Goal: Feedback & Contribution: Leave review/rating

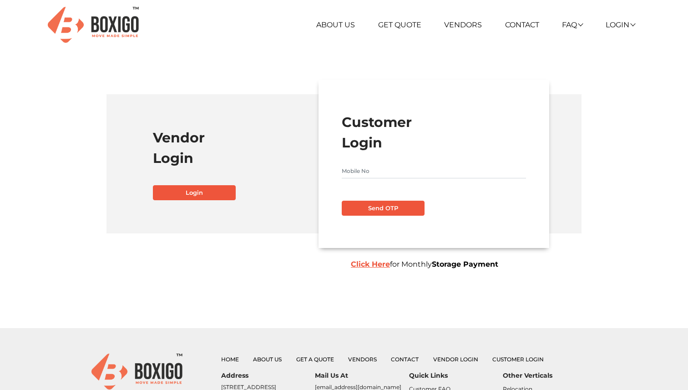
click at [397, 170] on input "text" at bounding box center [434, 171] width 184 height 15
type input "8056261757"
click at [392, 206] on button "Send OTP" at bounding box center [383, 208] width 83 height 15
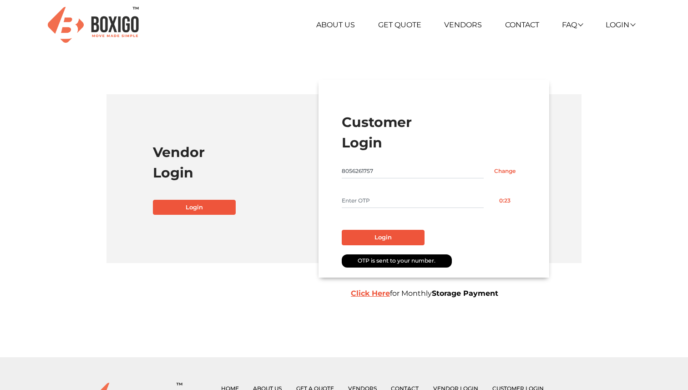
click at [377, 204] on input "text" at bounding box center [413, 200] width 142 height 15
type input "2028"
click at [368, 233] on button "Login" at bounding box center [383, 237] width 83 height 15
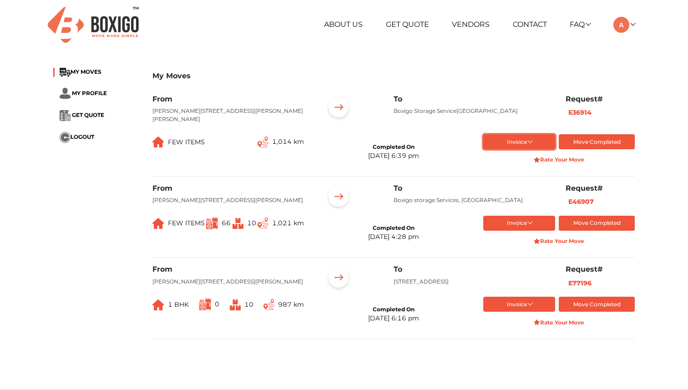
click at [531, 141] on button "Invoice" at bounding box center [519, 141] width 72 height 15
click at [513, 173] on button "Final Invoice Bill" at bounding box center [519, 171] width 73 height 14
click at [522, 229] on button "Invoice" at bounding box center [519, 223] width 72 height 15
click at [522, 273] on button "Final Invoice Bill" at bounding box center [520, 266] width 74 height 14
click at [522, 312] on button "Invoice" at bounding box center [519, 304] width 72 height 15
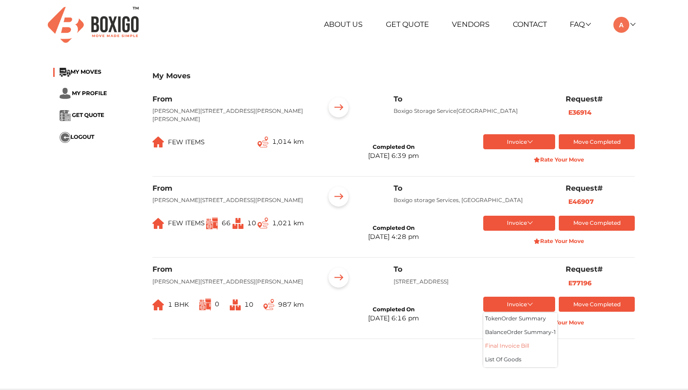
click at [521, 354] on button "Final Invoice Bill" at bounding box center [520, 347] width 74 height 14
click at [83, 70] on span "MY MOVES" at bounding box center [86, 71] width 31 height 7
click at [87, 90] on span "MY PROFILE" at bounding box center [89, 93] width 35 height 7
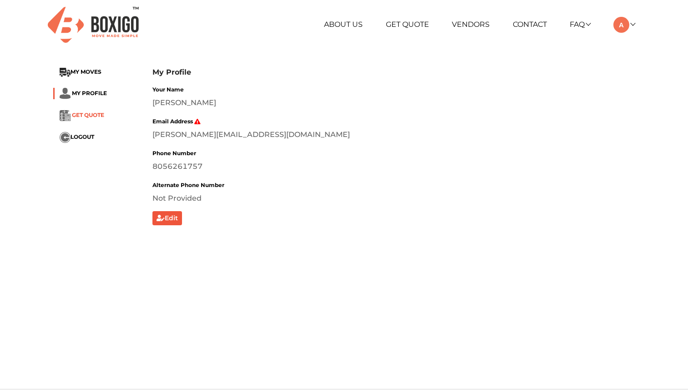
click at [93, 112] on span "GET QUOTE" at bounding box center [88, 115] width 32 height 7
click at [634, 24] on link at bounding box center [624, 24] width 21 height 9
click at [648, 55] on link "My Profile" at bounding box center [649, 54] width 73 height 17
click at [84, 73] on span "MY MOVES" at bounding box center [86, 71] width 31 height 7
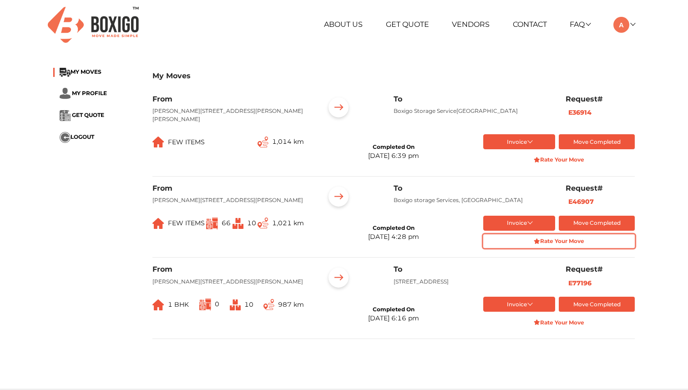
click at [548, 244] on strong "Rate Your Move" at bounding box center [559, 241] width 51 height 7
click at [526, 230] on button "Invoice" at bounding box center [519, 223] width 72 height 15
click at [512, 286] on button "List of Goods" at bounding box center [520, 280] width 74 height 14
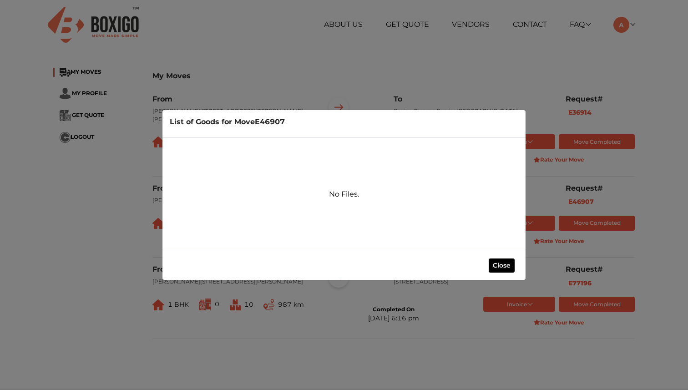
click at [497, 263] on button "Close" at bounding box center [502, 266] width 26 height 14
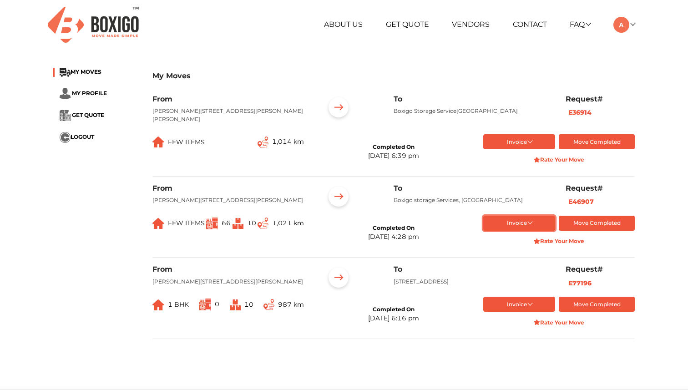
click at [509, 231] on button "Invoice" at bounding box center [519, 223] width 72 height 15
click at [512, 245] on button "token Order summary" at bounding box center [520, 239] width 74 height 14
click at [533, 25] on link "Contact" at bounding box center [530, 24] width 34 height 9
drag, startPoint x: 598, startPoint y: 203, endPoint x: 569, endPoint y: 203, distance: 29.1
click at [569, 203] on div "Request# E46907" at bounding box center [600, 198] width 83 height 28
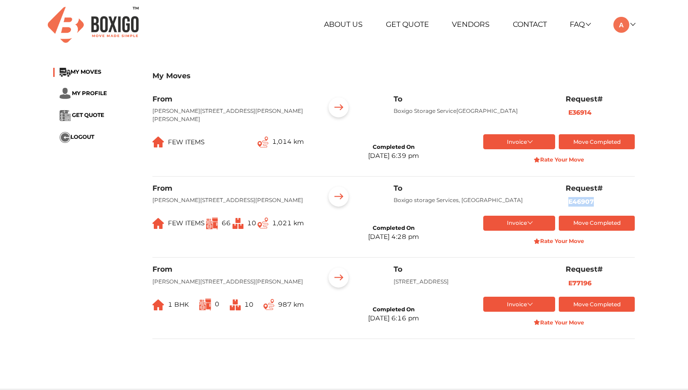
copy b "E46907"
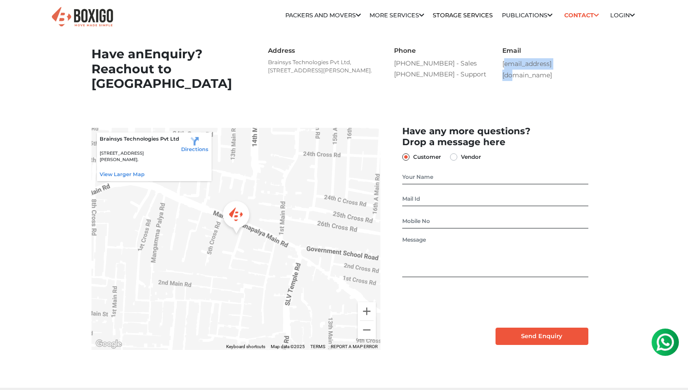
drag, startPoint x: 569, startPoint y: 64, endPoint x: 503, endPoint y: 67, distance: 65.6
click at [503, 67] on div "Email [EMAIL_ADDRESS][DOMAIN_NAME]" at bounding box center [550, 64] width 108 height 34
copy link "[EMAIL_ADDRESS][DOMAIN_NAME]"
